Goal: Task Accomplishment & Management: Manage account settings

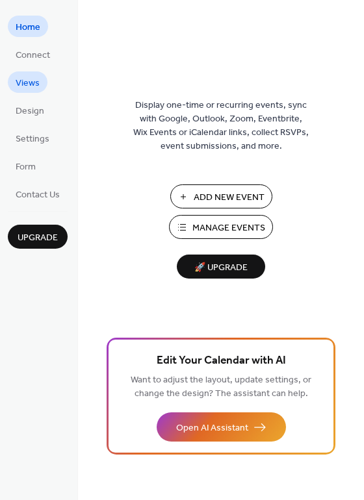
click at [44, 86] on link "Views" at bounding box center [28, 81] width 40 height 21
click at [38, 85] on span "Views" at bounding box center [28, 84] width 24 height 14
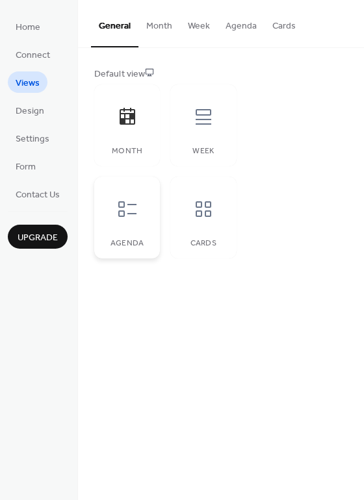
click at [130, 208] on icon at bounding box center [127, 209] width 21 height 21
click at [197, 126] on icon at bounding box center [203, 116] width 21 height 21
click at [121, 202] on icon at bounding box center [127, 209] width 21 height 21
